Goal: Information Seeking & Learning: Learn about a topic

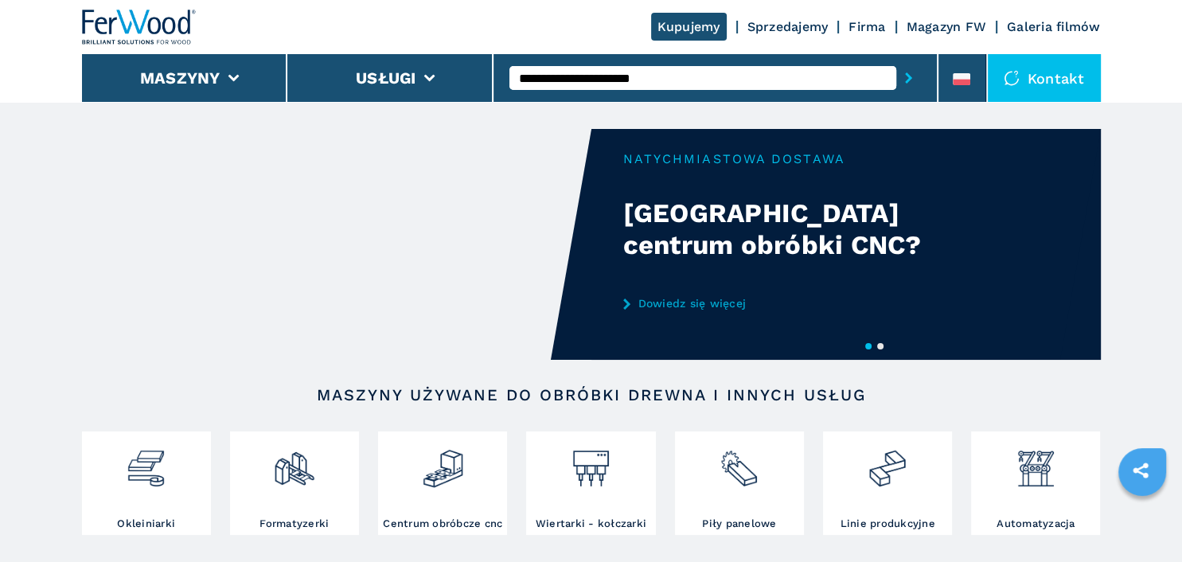
type input "**********"
click at [909, 79] on icon "submit-button" at bounding box center [908, 77] width 7 height 11
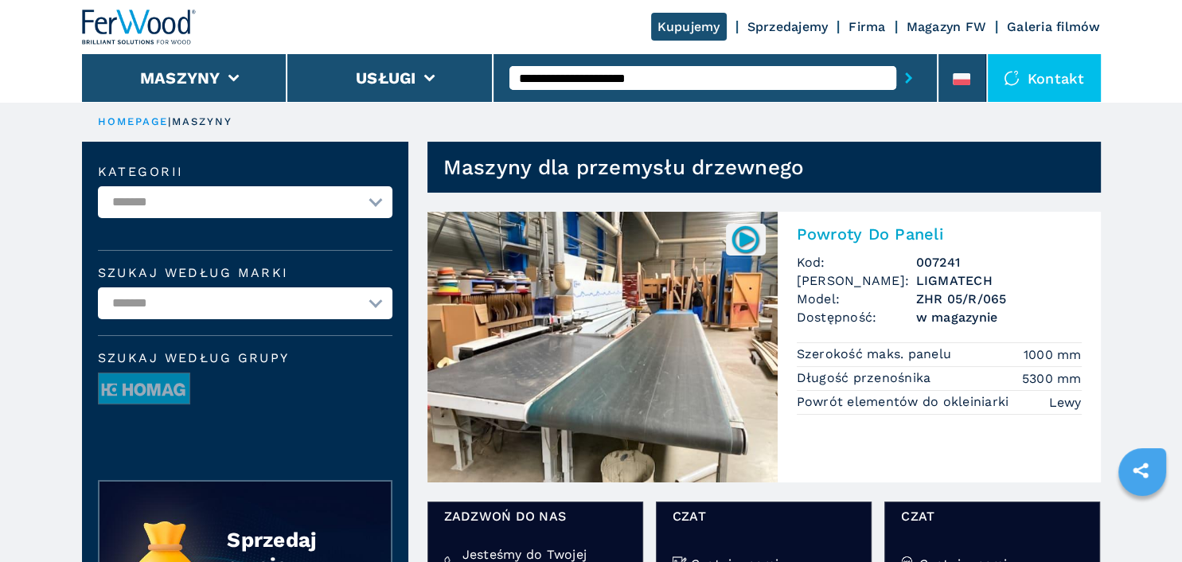
click at [609, 325] on img at bounding box center [603, 347] width 350 height 271
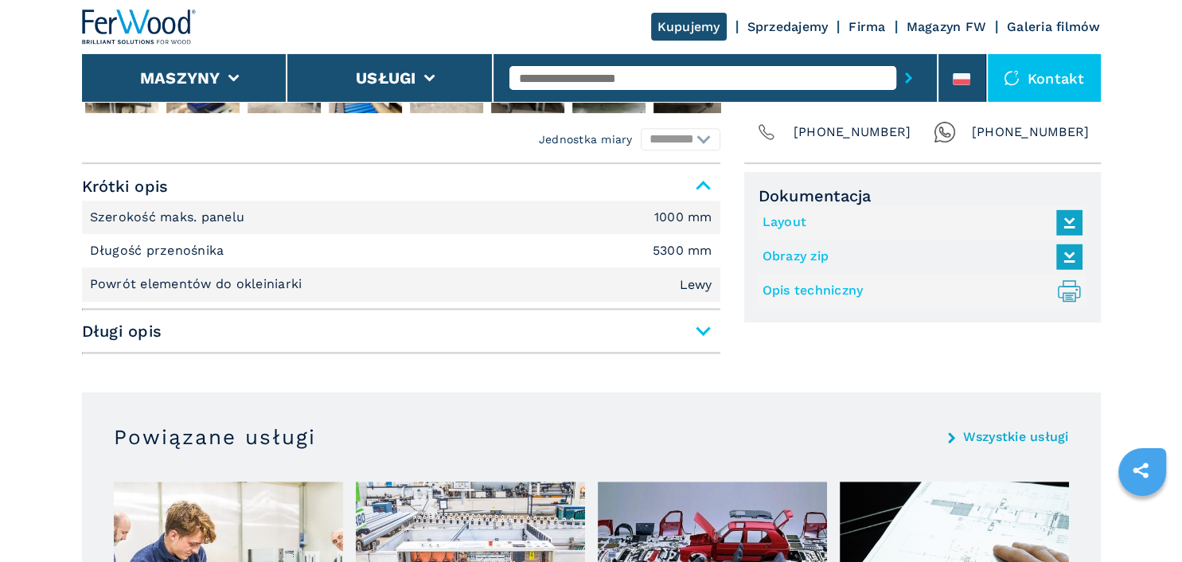
scroll to position [756, 0]
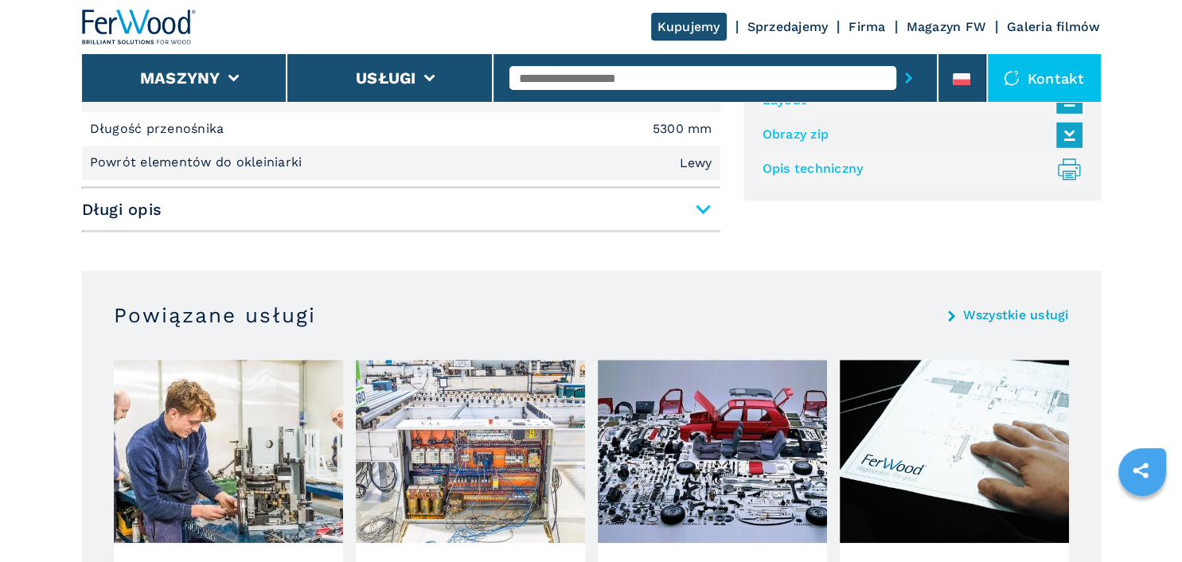
click at [703, 209] on span "Długi opis" at bounding box center [401, 209] width 639 height 29
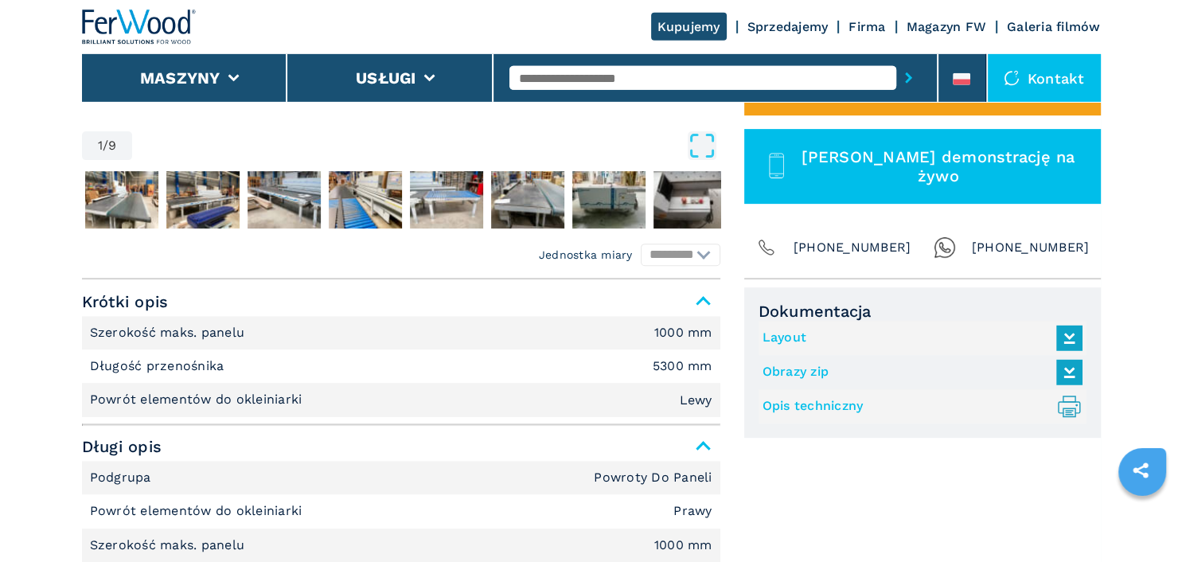
scroll to position [504, 0]
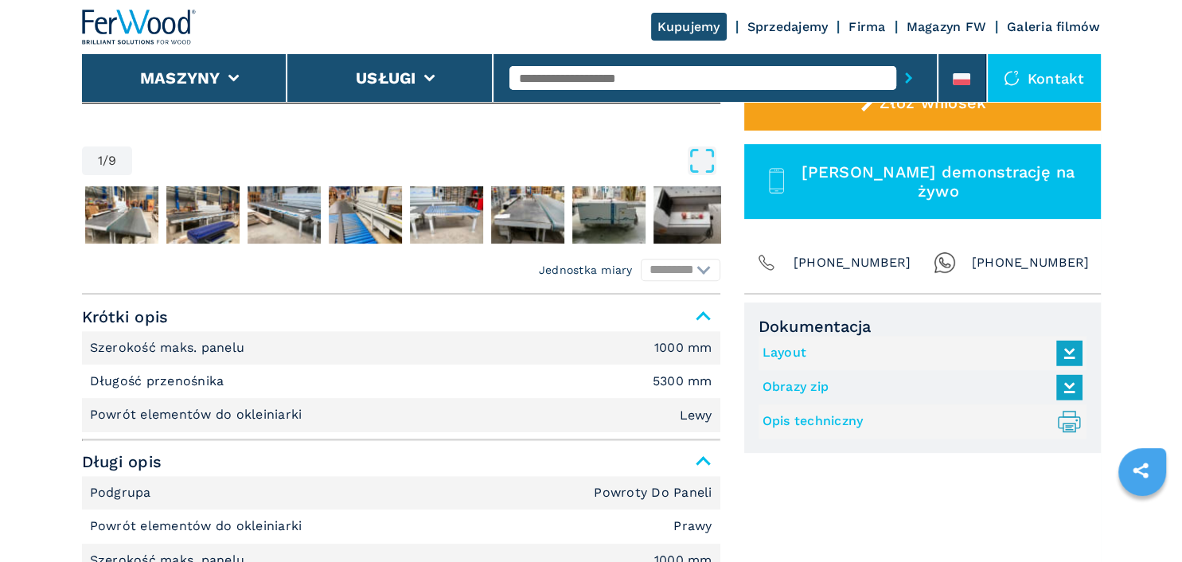
click at [796, 357] on link "Layout" at bounding box center [919, 353] width 312 height 26
click at [809, 422] on link "Opis techniczny .prefix__st0{stroke-linecap:round;stroke-linejoin:round}.prefix…" at bounding box center [919, 421] width 312 height 26
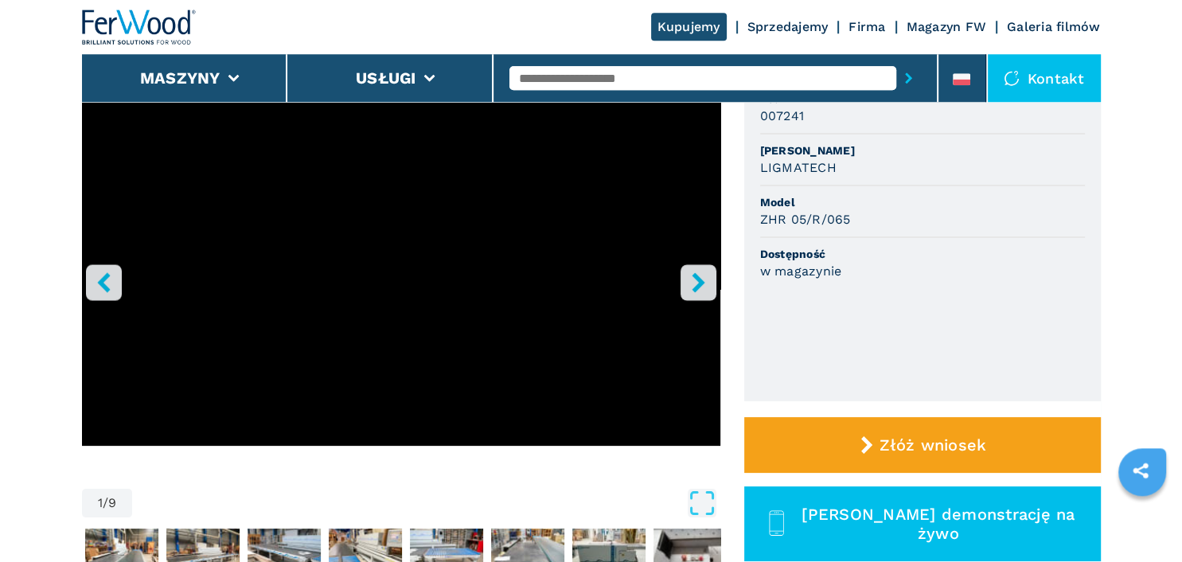
scroll to position [58, 0]
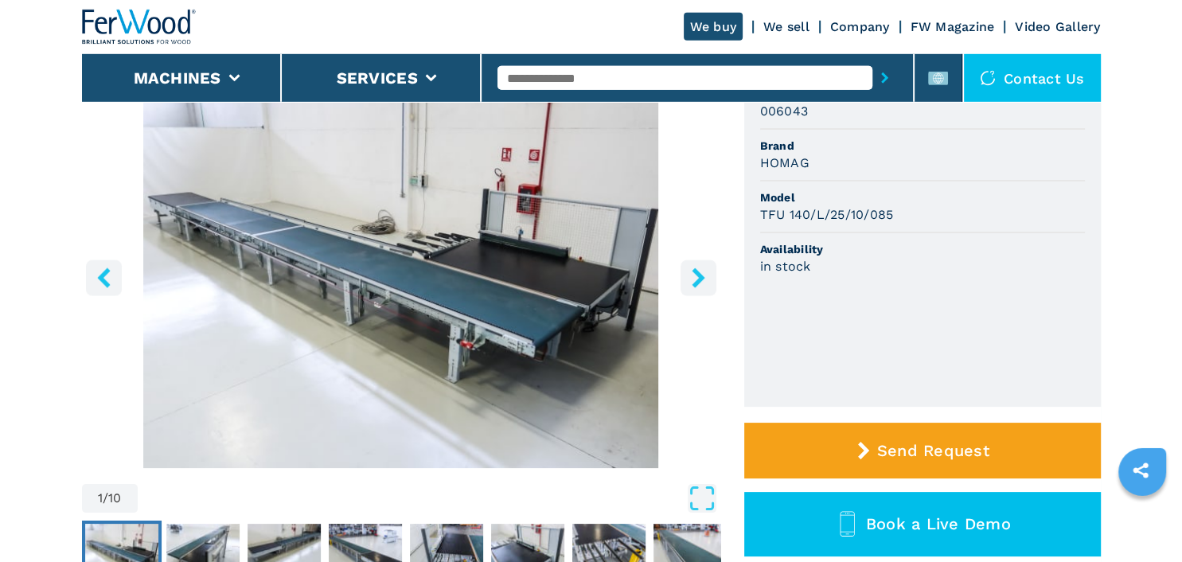
scroll to position [252, 0]
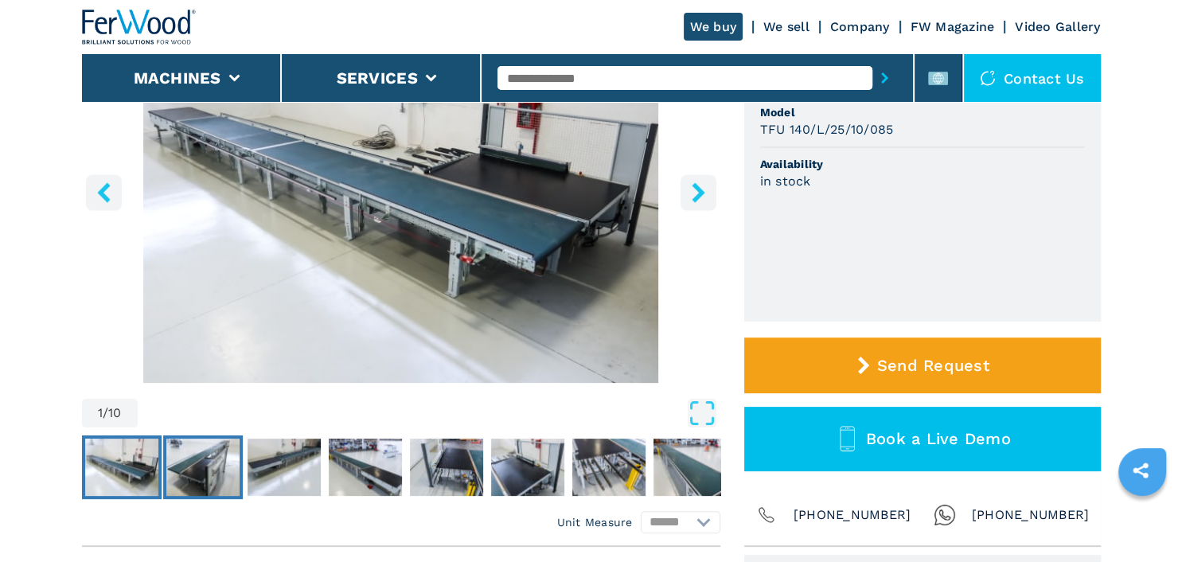
click at [216, 476] on img "Go to Slide 2" at bounding box center [202, 467] width 73 height 57
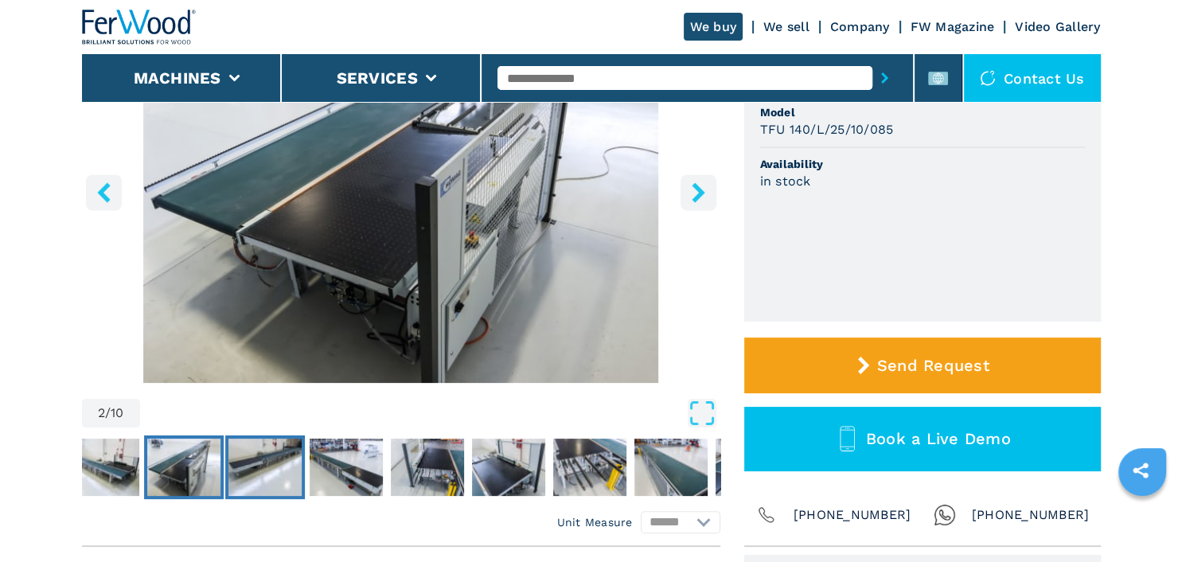
click at [283, 463] on img "Go to Slide 3" at bounding box center [264, 467] width 73 height 57
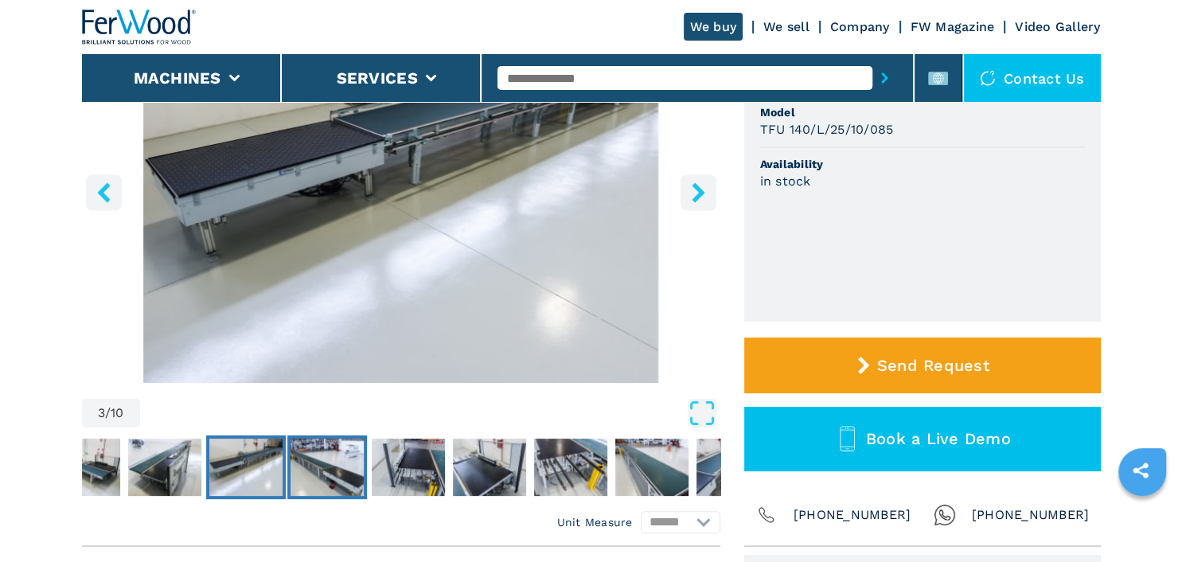
click at [329, 479] on img "Go to Slide 4" at bounding box center [327, 467] width 73 height 57
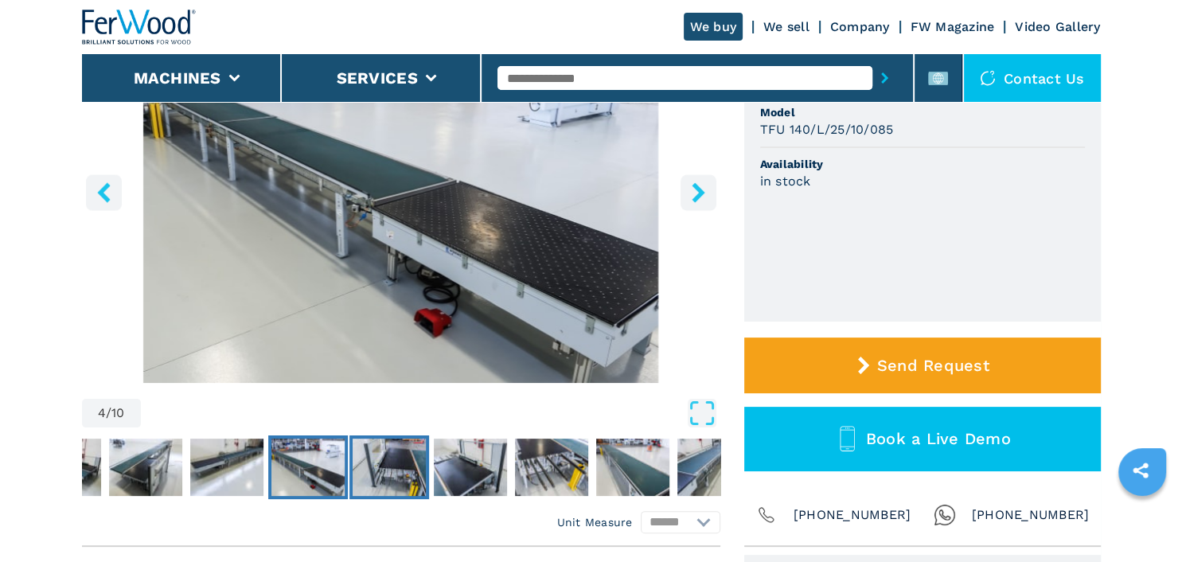
click at [406, 478] on img "Go to Slide 5" at bounding box center [389, 467] width 73 height 57
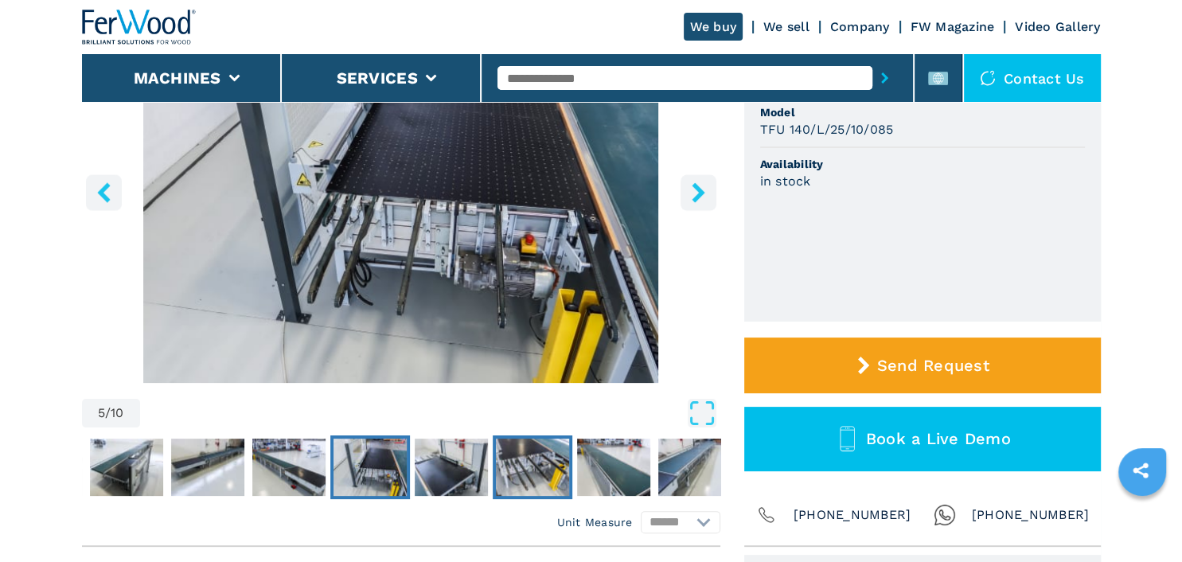
click at [525, 471] on img "Go to Slide 7" at bounding box center [532, 467] width 73 height 57
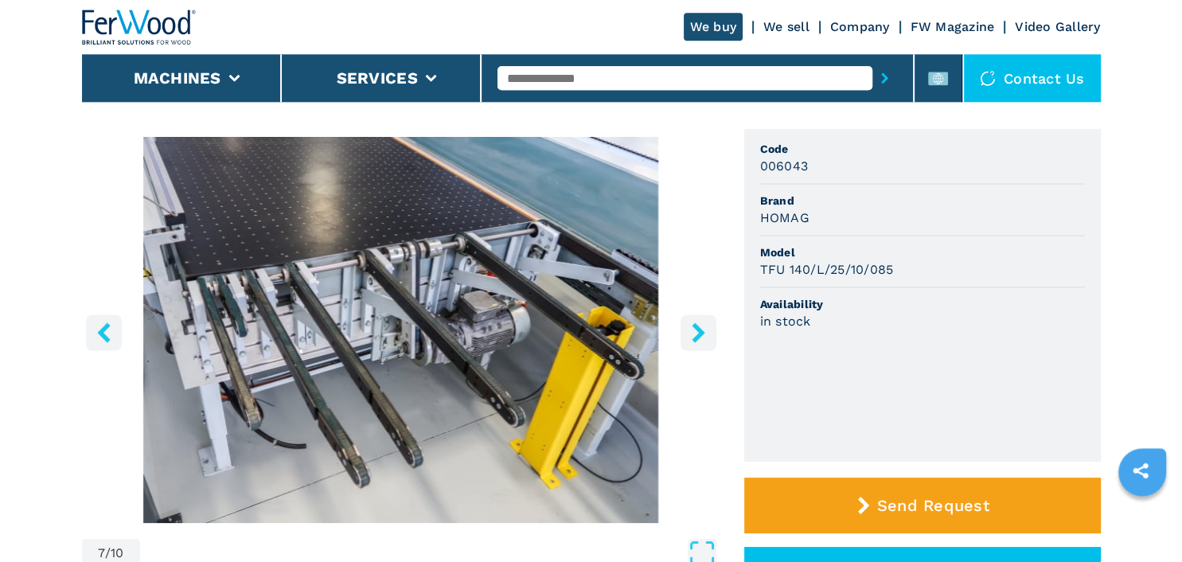
scroll to position [0, 0]
